Goal: Find specific page/section: Find specific page/section

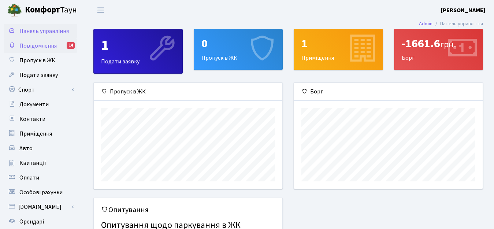
scroll to position [106, 189]
click at [36, 163] on span "Квитанції" at bounding box center [32, 163] width 27 height 8
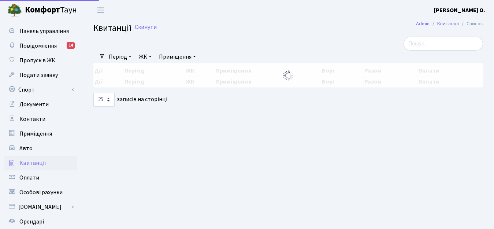
select select "25"
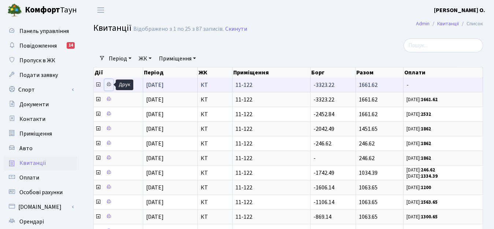
click at [107, 84] on icon at bounding box center [108, 84] width 5 height 5
click at [108, 83] on icon at bounding box center [108, 84] width 5 height 5
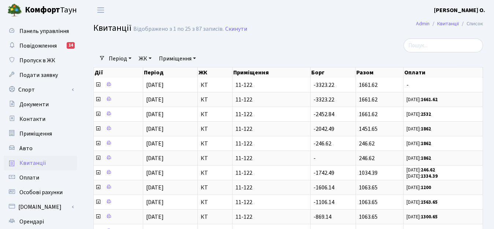
click at [476, 8] on b "[PERSON_NAME] О." at bounding box center [459, 10] width 51 height 8
click at [441, 39] on link "Вийти" at bounding box center [448, 39] width 73 height 11
